Goal: Information Seeking & Learning: Learn about a topic

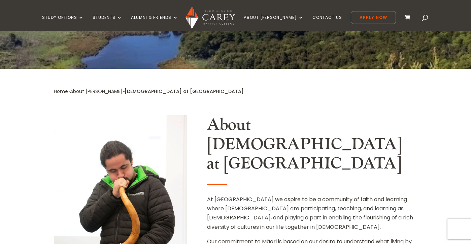
scroll to position [220, 0]
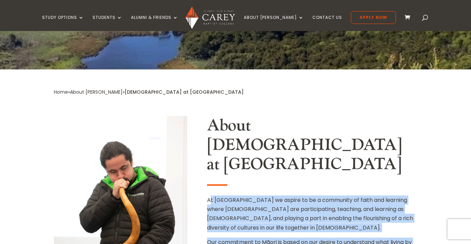
drag, startPoint x: 210, startPoint y: 67, endPoint x: 252, endPoint y: 117, distance: 65.9
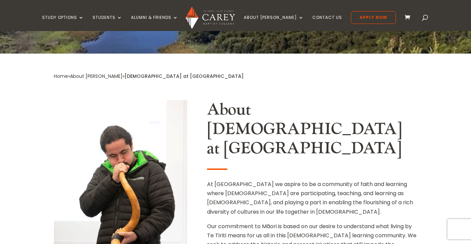
scroll to position [236, 0]
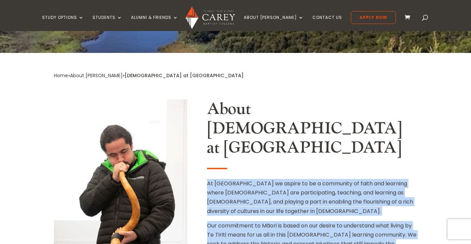
drag, startPoint x: 207, startPoint y: 63, endPoint x: 218, endPoint y: 158, distance: 95.5
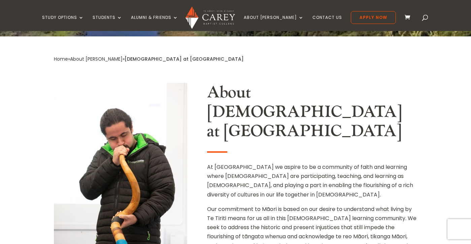
scroll to position [257, 0]
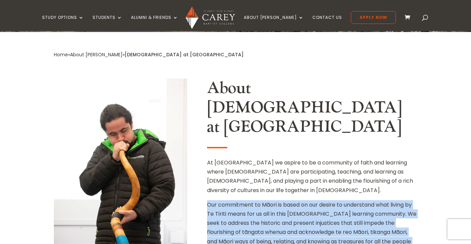
drag, startPoint x: 208, startPoint y: 63, endPoint x: 279, endPoint y: 111, distance: 86.7
click at [279, 200] on p "Our commitment to Māori is based on our desire to understand what living by Te …" at bounding box center [312, 230] width 210 height 60
copy p "Our commitment to Māori is based on our desire to understand what living by Te …"
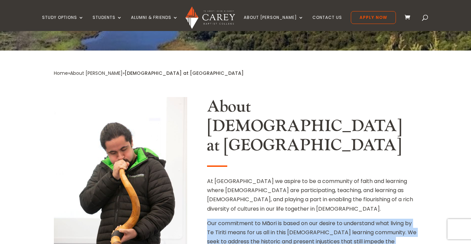
scroll to position [237, 0]
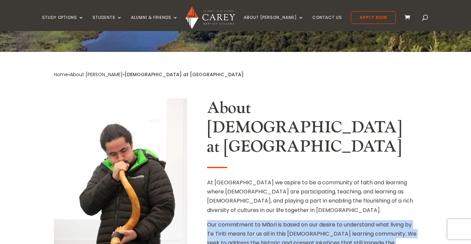
copy p "Our commitment to Māori is based on our desire to understand what living by Te …"
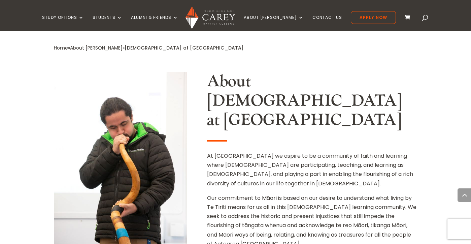
scroll to position [272, 0]
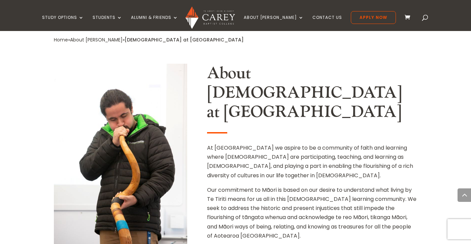
drag, startPoint x: 237, startPoint y: 112, endPoint x: 234, endPoint y: 126, distance: 15.0
drag, startPoint x: 212, startPoint y: 104, endPoint x: 220, endPoint y: 132, distance: 29.3
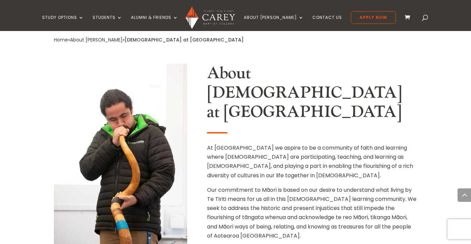
drag, startPoint x: 206, startPoint y: 106, endPoint x: 235, endPoint y: 137, distance: 42.4
click at [235, 137] on div "About [DEMOGRAPHIC_DATA] at [GEOGRAPHIC_DATA] At [GEOGRAPHIC_DATA] we aspire to…" at bounding box center [235, 207] width 363 height 309
drag, startPoint x: 211, startPoint y: 107, endPoint x: 212, endPoint y: 118, distance: 11.2
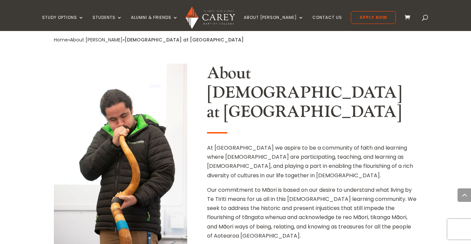
drag, startPoint x: 217, startPoint y: 108, endPoint x: 229, endPoint y: 127, distance: 23.2
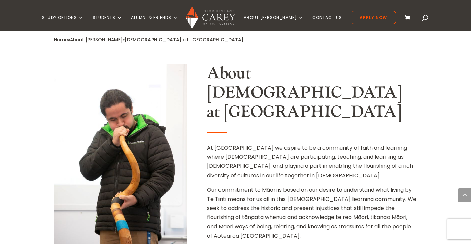
drag, startPoint x: 234, startPoint y: 120, endPoint x: 234, endPoint y: 133, distance: 12.8
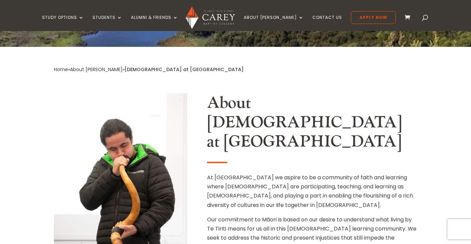
scroll to position [243, 0]
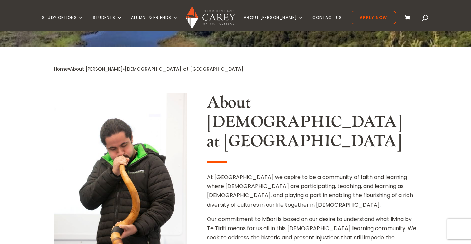
drag, startPoint x: 214, startPoint y: 138, endPoint x: 217, endPoint y: 154, distance: 16.7
